Goal: Task Accomplishment & Management: Complete application form

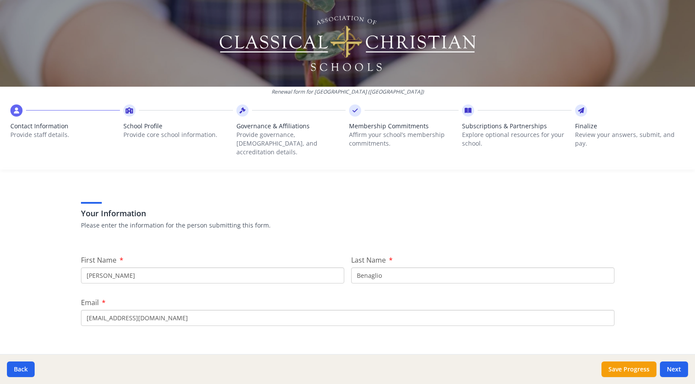
scroll to position [33, 0]
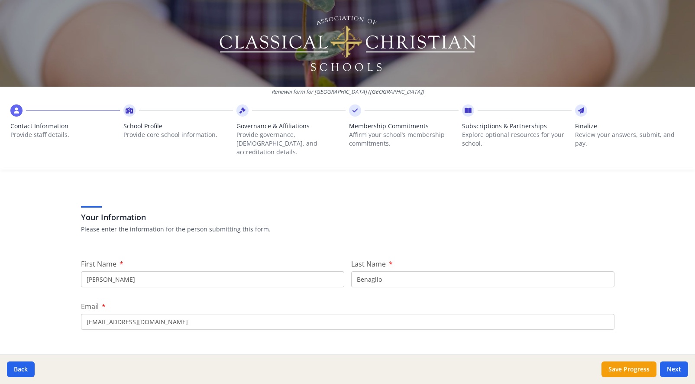
scroll to position [29, 0]
type input "K"
type input "[PERSON_NAME]"
type input "B"
type input "[PERSON_NAME]"
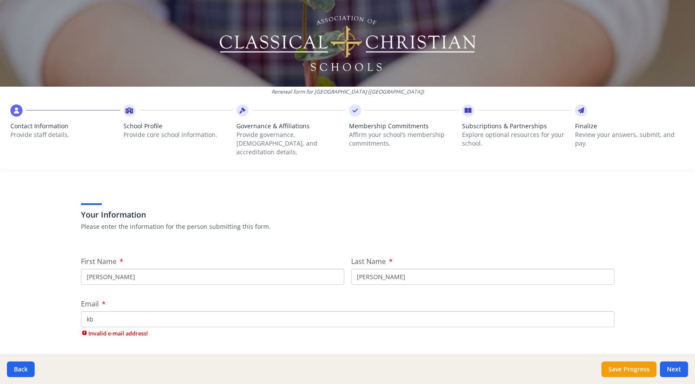
type input "k"
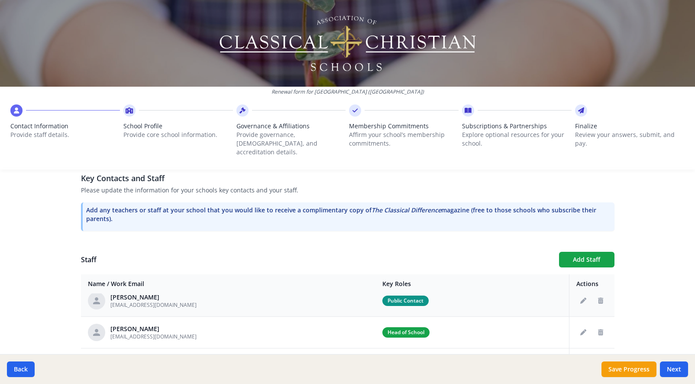
scroll to position [29, 0]
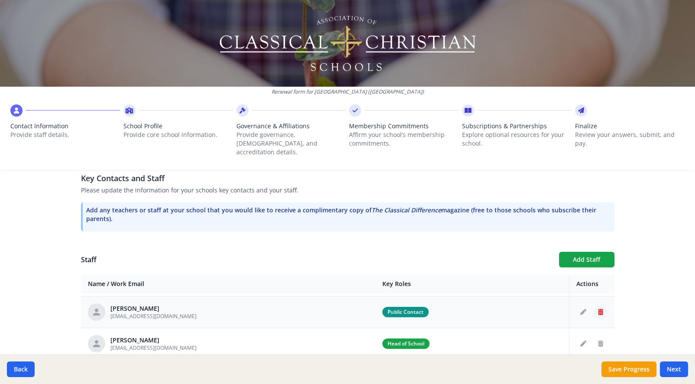
type input "[EMAIL_ADDRESS][DOMAIN_NAME]"
click at [603, 309] on icon "Delete staff" at bounding box center [600, 312] width 5 height 6
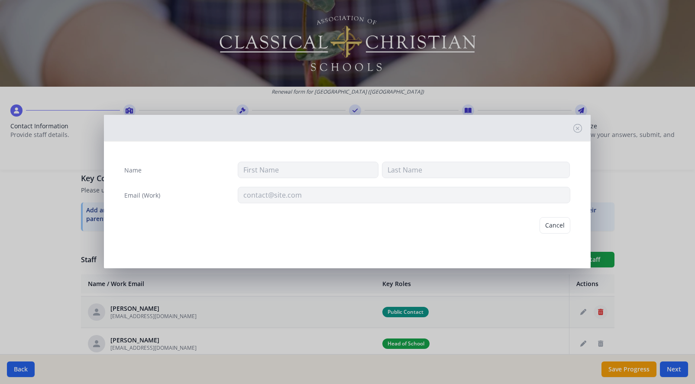
type input "Lauren"
type input "[PERSON_NAME]"
type input "[EMAIL_ADDRESS][DOMAIN_NAME]"
click at [551, 223] on button "Delete" at bounding box center [555, 225] width 30 height 16
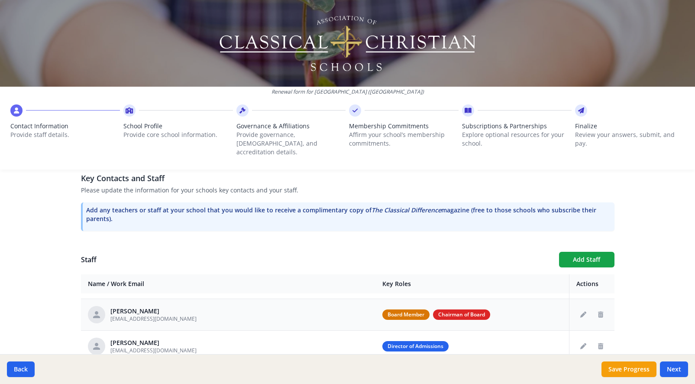
scroll to position [58, 0]
click at [600, 343] on icon "Delete staff" at bounding box center [600, 346] width 5 height 6
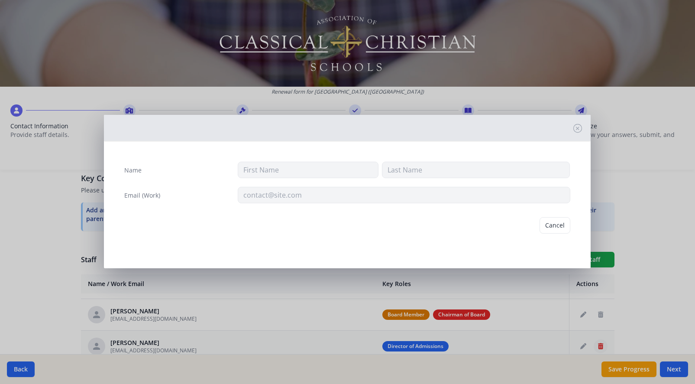
type input "[PERSON_NAME]"
type input "[EMAIL_ADDRESS][DOMAIN_NAME]"
click at [559, 229] on button "Delete" at bounding box center [555, 225] width 30 height 16
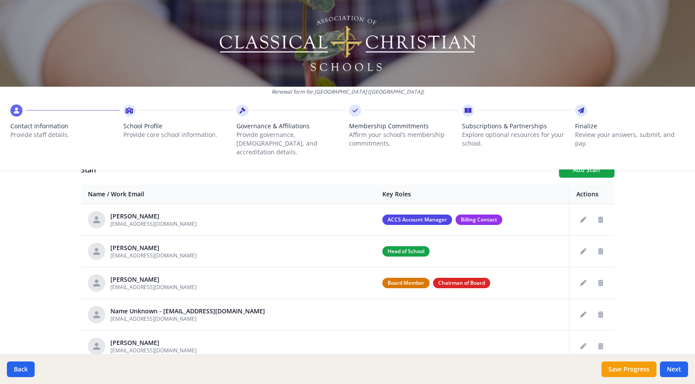
scroll to position [326, 0]
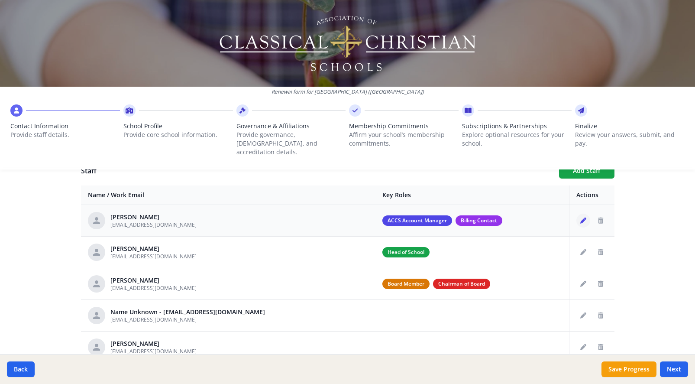
click at [585, 217] on icon "Edit staff" at bounding box center [583, 220] width 6 height 6
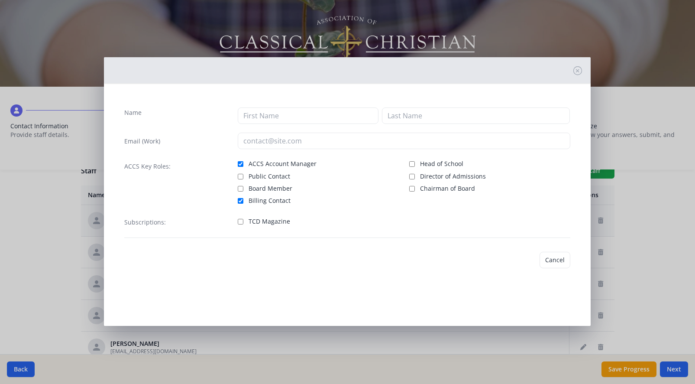
type input "[PERSON_NAME]"
type input "Benaglio"
type input "[EMAIL_ADDRESS][DOMAIN_NAME]"
checkbox input "true"
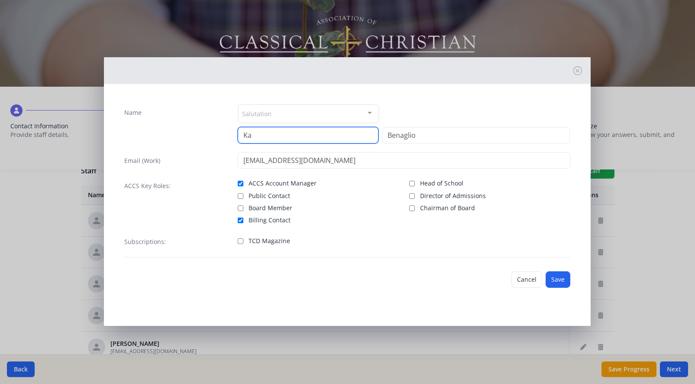
type input "K"
type input "[PERSON_NAME]"
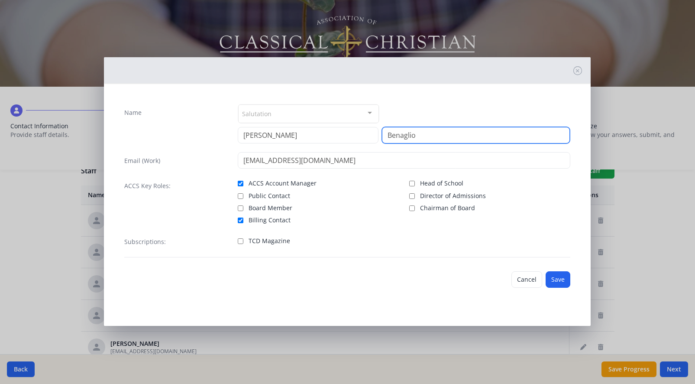
type input "M"
type input "[PERSON_NAME]"
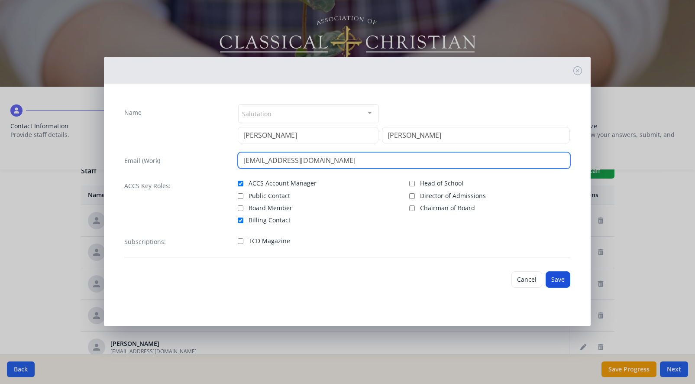
type input "[EMAIL_ADDRESS][DOMAIN_NAME]"
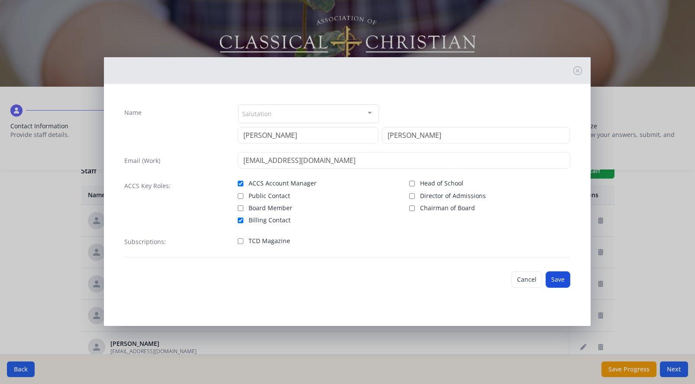
click at [554, 274] on button "Save" at bounding box center [557, 279] width 25 height 16
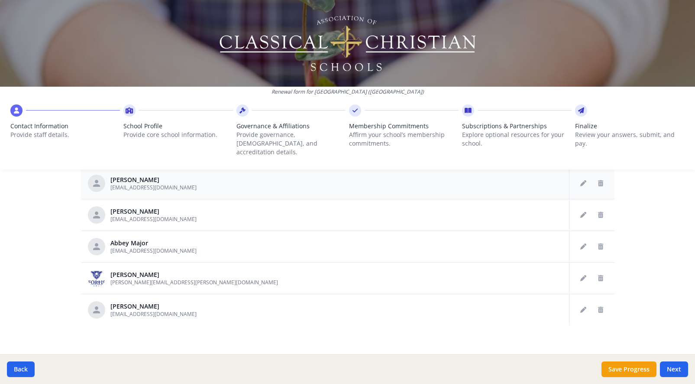
scroll to position [462, 0]
click at [601, 307] on icon "Delete staff" at bounding box center [600, 310] width 5 height 6
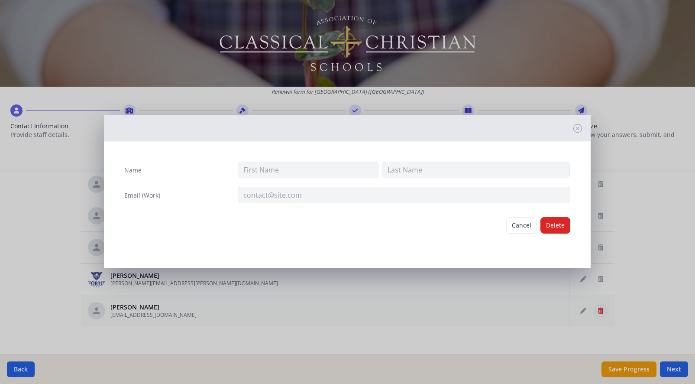
type input "Nelo"
type input "[PERSON_NAME]"
type input "[EMAIL_ADDRESS][DOMAIN_NAME]"
click at [558, 229] on button "Delete" at bounding box center [555, 225] width 30 height 16
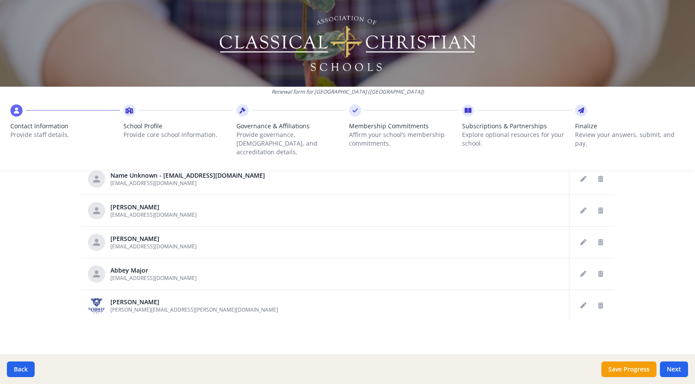
scroll to position [457, 0]
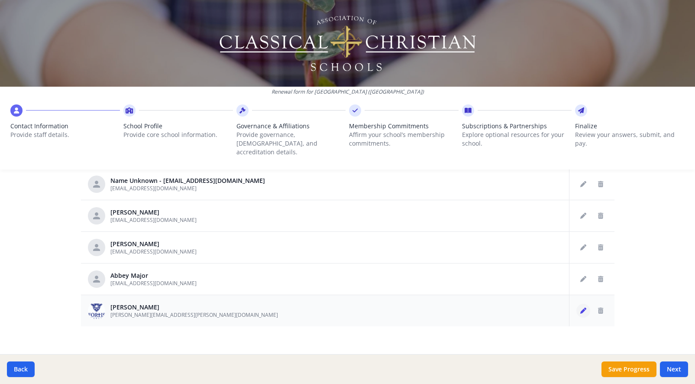
click at [579, 303] on button "Edit staff" at bounding box center [583, 310] width 14 height 14
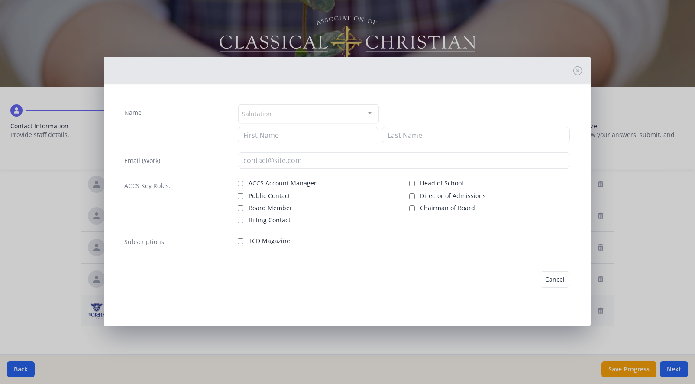
type input "[PERSON_NAME]"
type input "[PERSON_NAME][EMAIL_ADDRESS][PERSON_NAME][DOMAIN_NAME]"
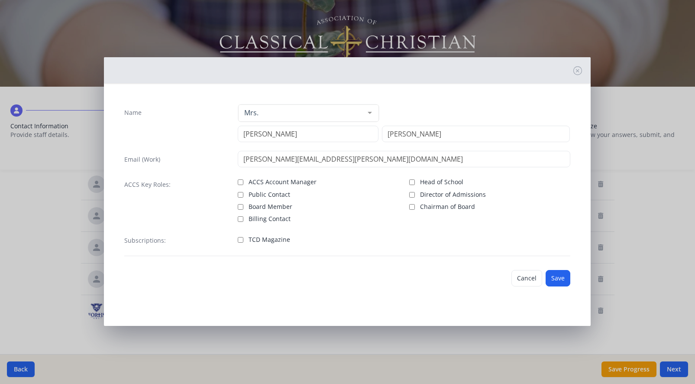
click at [241, 193] on input "Public Contact" at bounding box center [241, 195] width 6 height 6
checkbox input "true"
click at [565, 277] on button "Save" at bounding box center [557, 278] width 25 height 16
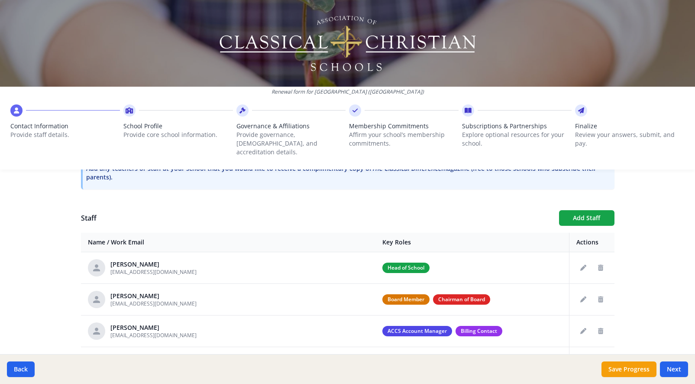
scroll to position [278, 0]
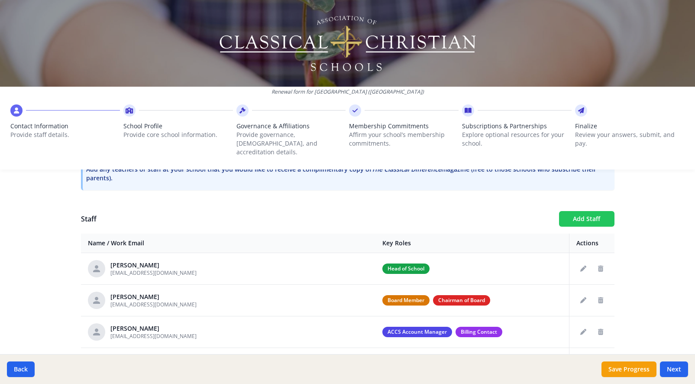
click at [597, 213] on button "Add Staff" at bounding box center [586, 219] width 55 height 16
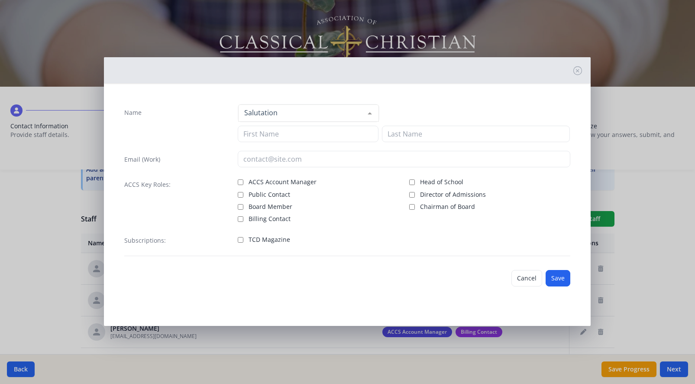
click at [367, 116] on div at bounding box center [369, 113] width 17 height 16
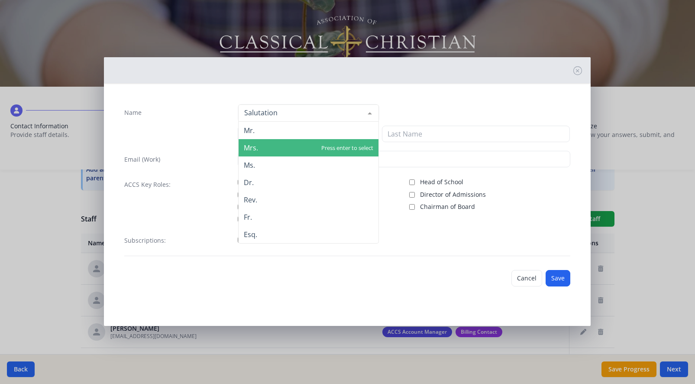
click at [263, 146] on span "Mrs." at bounding box center [308, 147] width 139 height 17
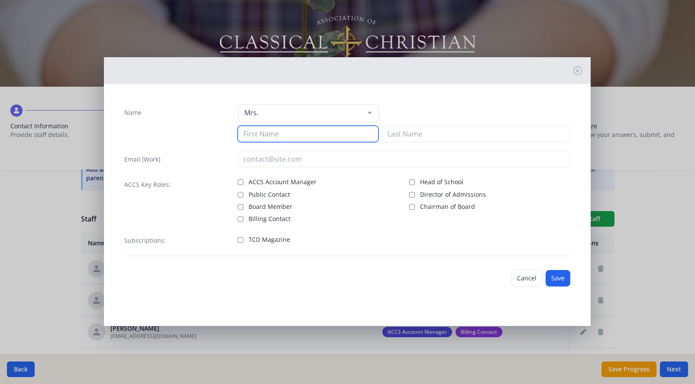
click at [269, 135] on input at bounding box center [308, 134] width 140 height 16
type input "Caanon"
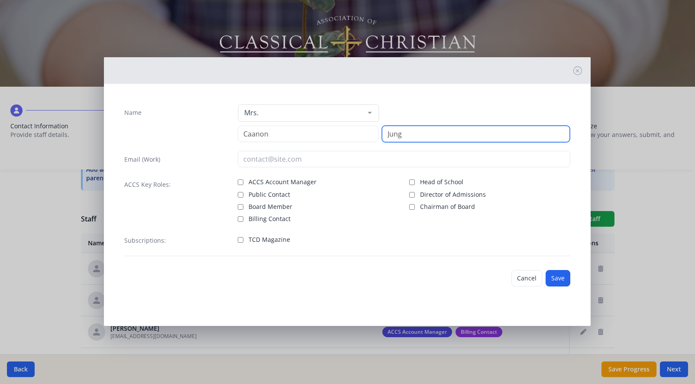
type input "Jung"
click at [414, 194] on input "Director of Admissions" at bounding box center [412, 195] width 6 height 6
checkbox input "true"
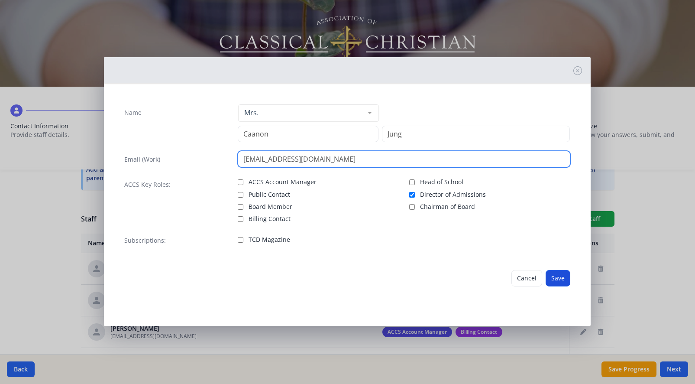
type input "[EMAIL_ADDRESS][DOMAIN_NAME]"
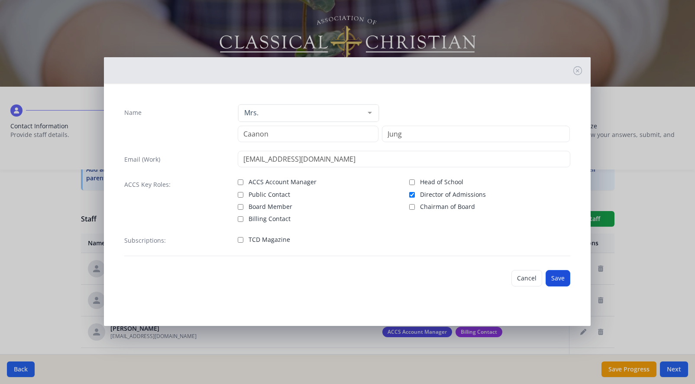
click at [555, 275] on button "Save" at bounding box center [557, 278] width 25 height 16
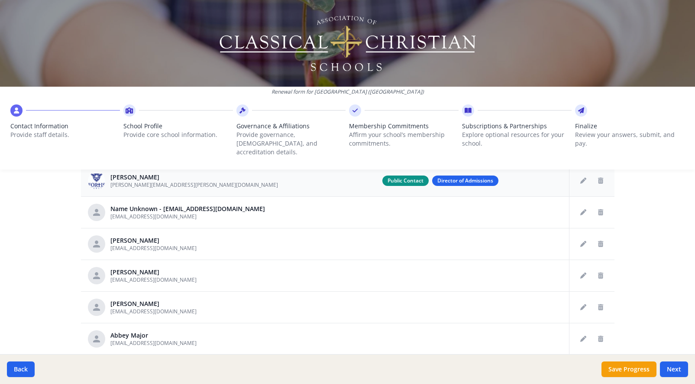
scroll to position [438, 0]
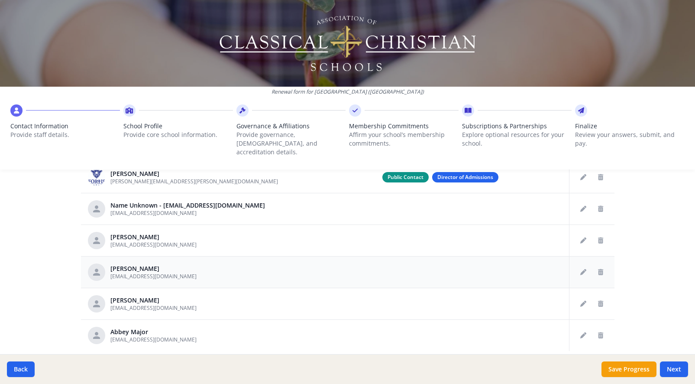
click at [504, 264] on td at bounding box center [471, 272] width 193 height 32
click at [580, 269] on icon "Edit staff" at bounding box center [583, 272] width 6 height 6
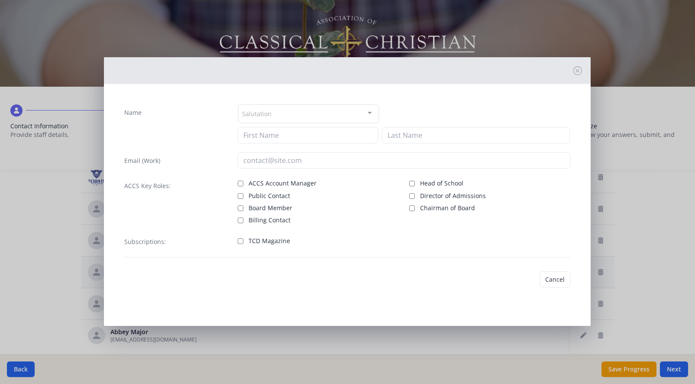
type input "Caanon"
type input "Jung"
type input "[EMAIL_ADDRESS][DOMAIN_NAME]"
click at [412, 193] on input "Director of Admissions" at bounding box center [412, 195] width 6 height 6
checkbox input "true"
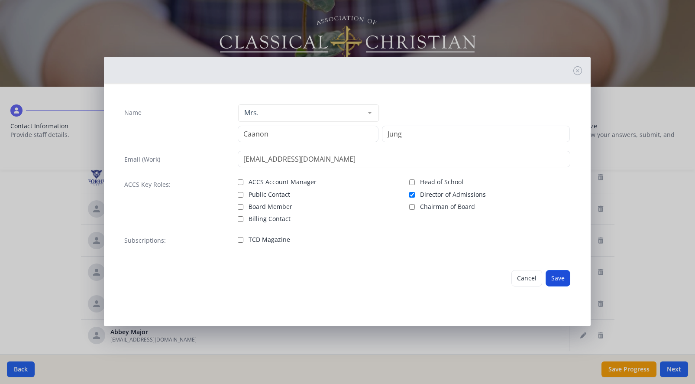
click at [562, 277] on button "Save" at bounding box center [557, 278] width 25 height 16
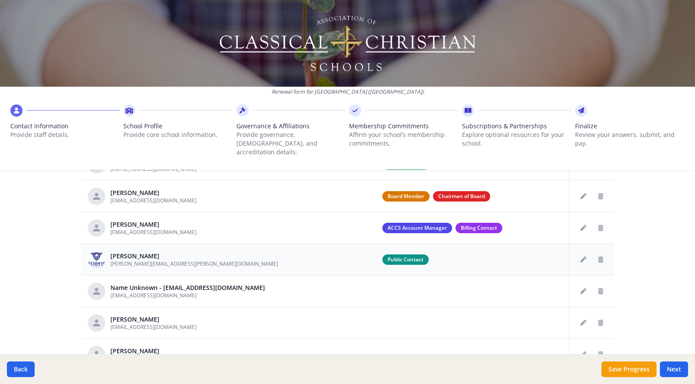
scroll to position [389, 0]
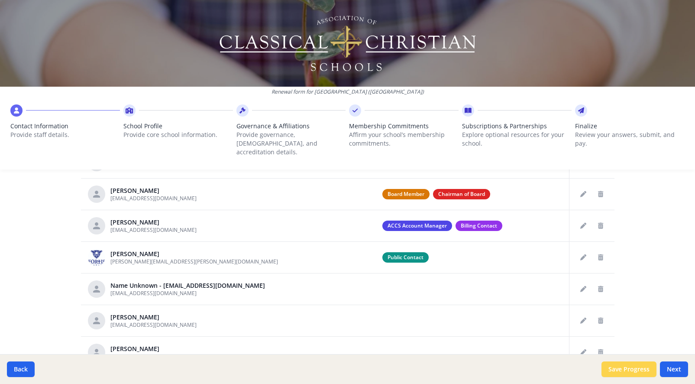
click at [629, 372] on button "Save Progress" at bounding box center [628, 369] width 55 height 16
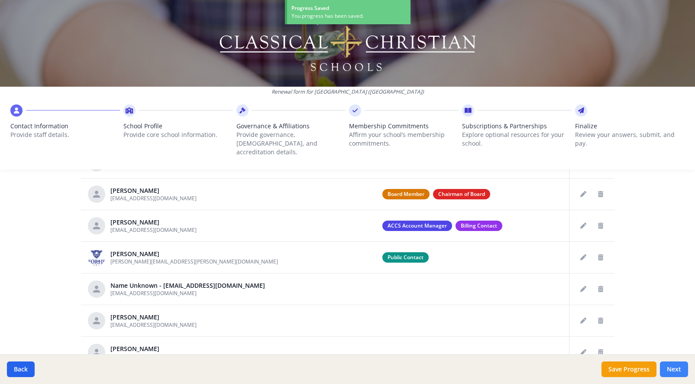
click at [677, 370] on button "Next" at bounding box center [674, 369] width 28 height 16
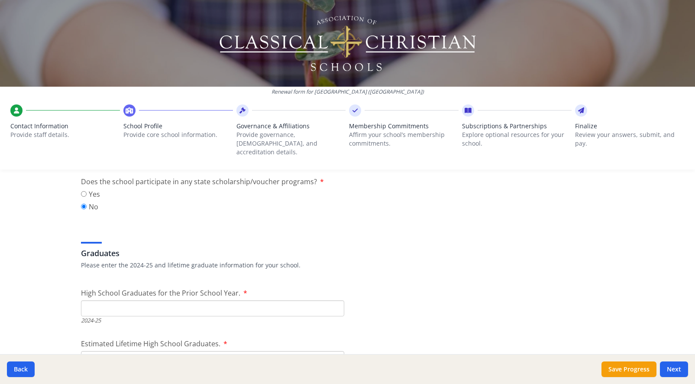
scroll to position [1153, 0]
